Goal: Task Accomplishment & Management: Manage account settings

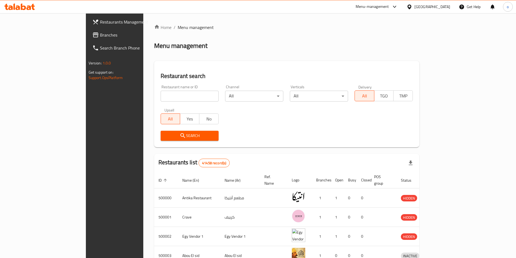
click at [434, 11] on div "[GEOGRAPHIC_DATA]" at bounding box center [428, 6] width 52 height 13
click at [412, 5] on icon at bounding box center [409, 7] width 6 height 6
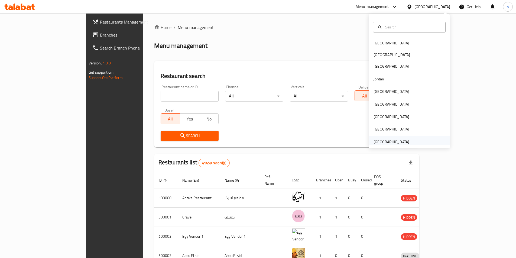
click at [380, 139] on div "[GEOGRAPHIC_DATA]" at bounding box center [391, 142] width 36 height 6
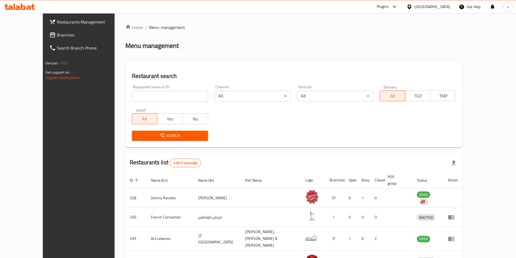
click at [57, 38] on span "Branches" at bounding box center [91, 35] width 68 height 6
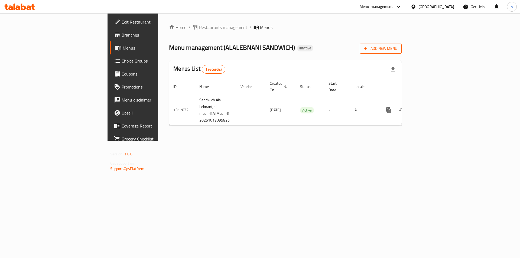
click at [397, 45] on span "Add New Menu" at bounding box center [380, 48] width 33 height 7
